Goal: Transaction & Acquisition: Purchase product/service

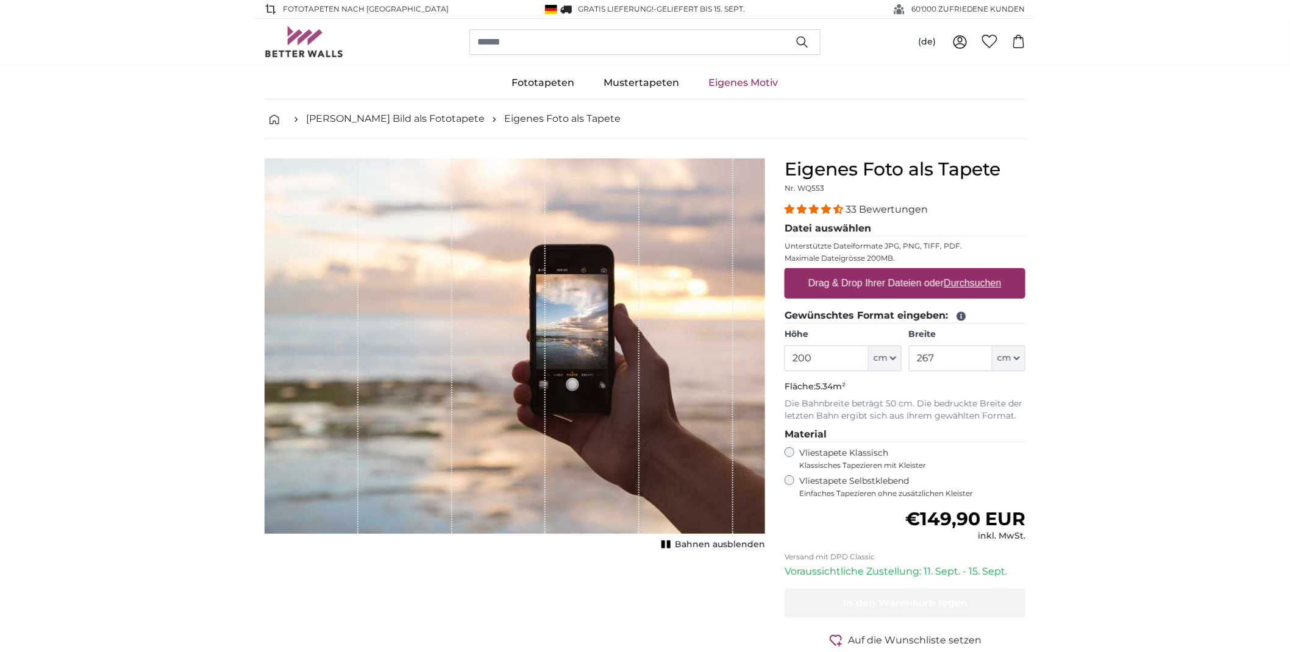
drag, startPoint x: 846, startPoint y: 362, endPoint x: 735, endPoint y: 370, distance: 111.8
click at [735, 370] on product-detail "Abbrechen Bild zuschneiden Bahnen ausblenden Eigenes Foto als Tapete Nr. WQ553 …" at bounding box center [645, 423] width 780 height 569
type input "279"
click at [944, 364] on input "267" at bounding box center [951, 359] width 84 height 26
type input "2"
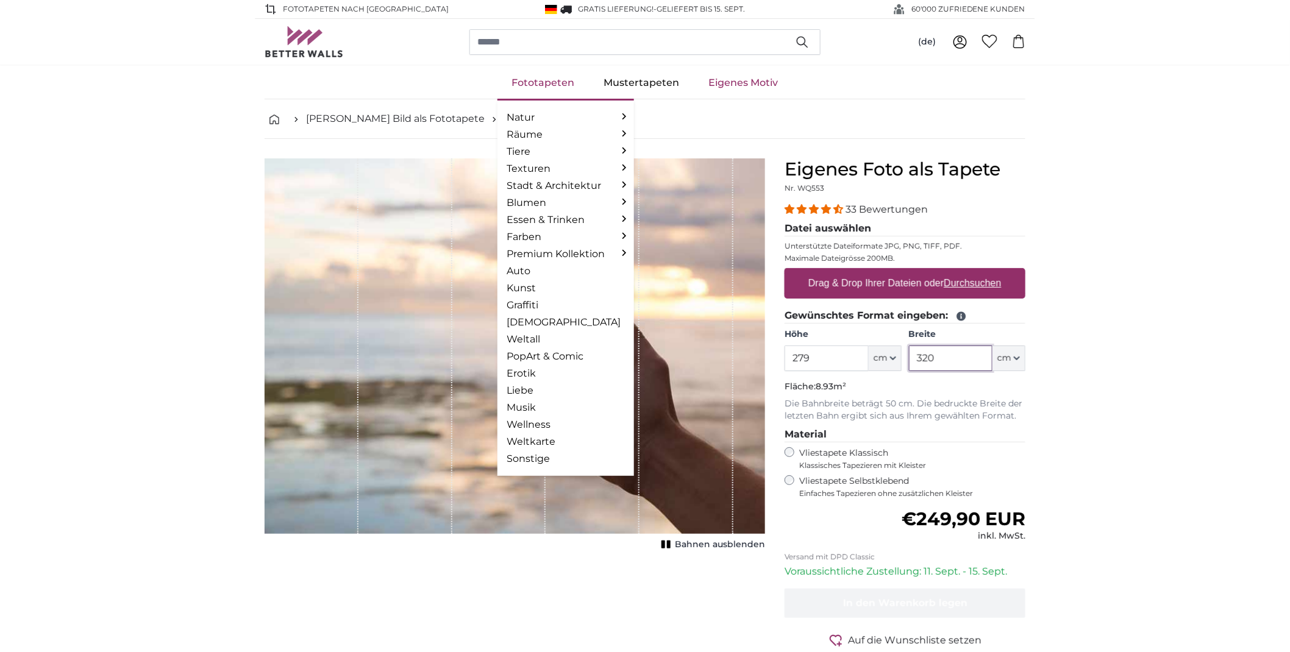
type input "320"
click at [547, 74] on link "Fototapeten" at bounding box center [543, 83] width 92 height 32
